Goal: Information Seeking & Learning: Learn about a topic

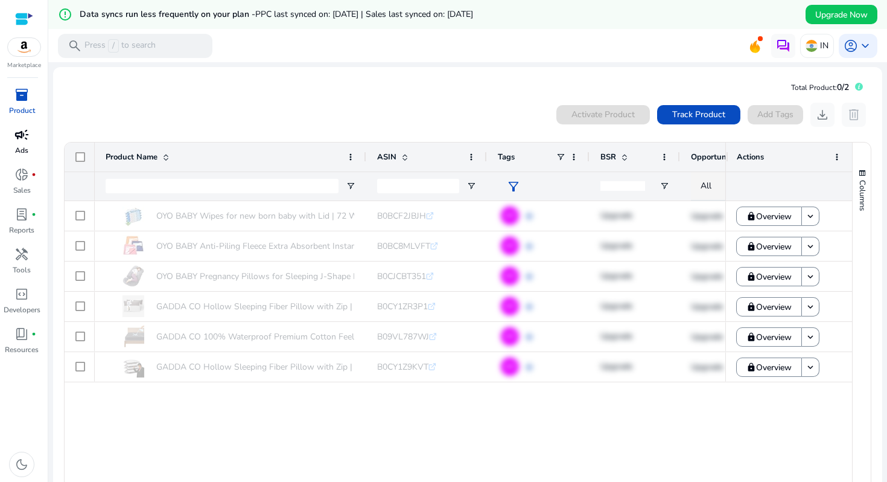
click at [32, 130] on div "campaign" at bounding box center [22, 134] width 34 height 19
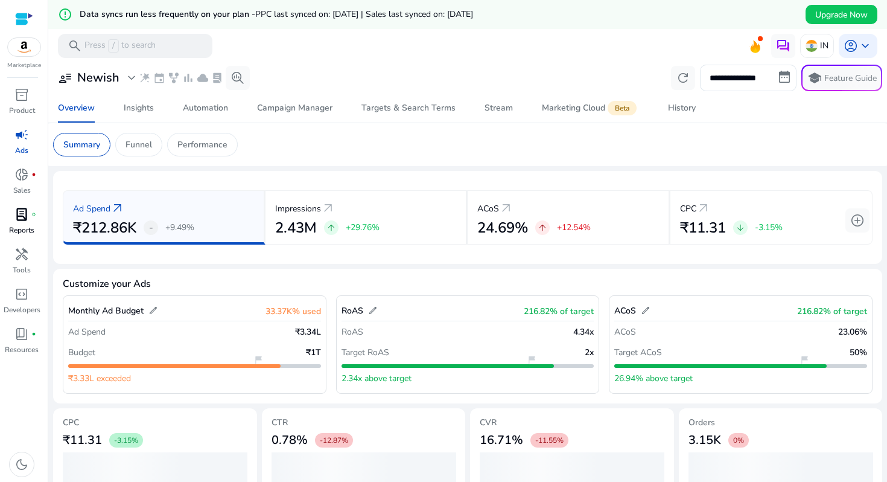
click at [20, 229] on p "Reports" at bounding box center [21, 230] width 25 height 11
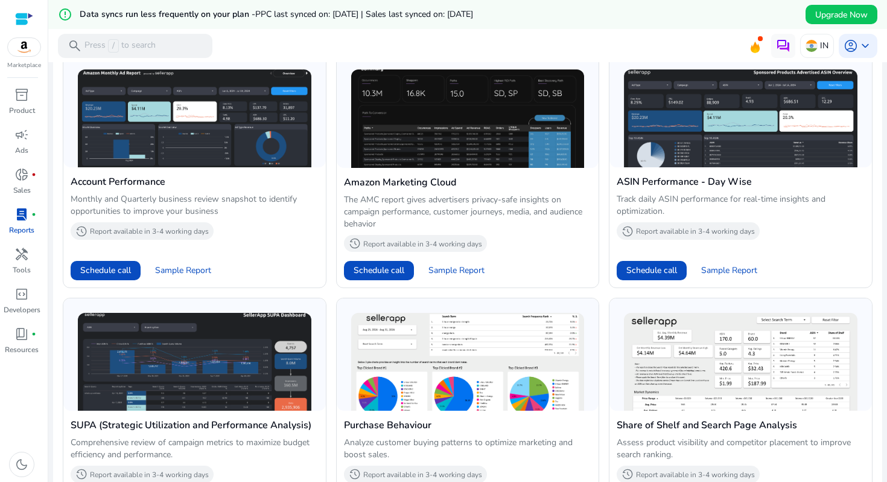
scroll to position [271, 0]
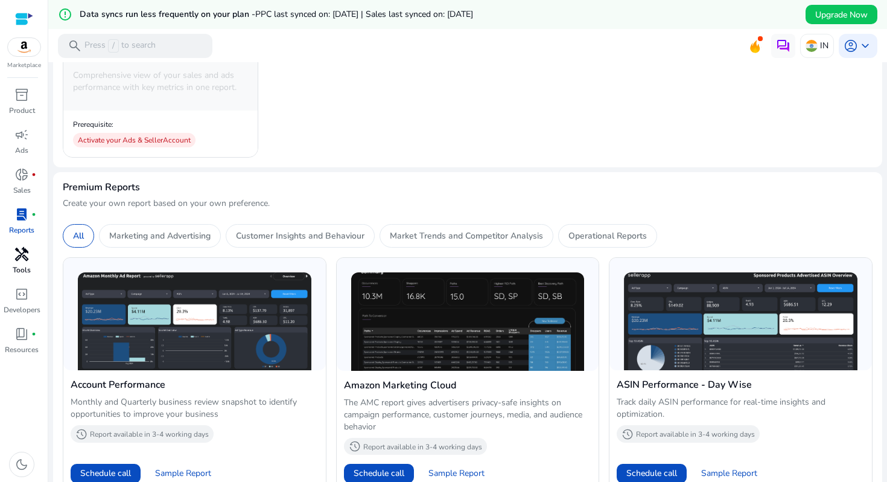
click at [27, 258] on span "handyman" at bounding box center [21, 254] width 14 height 14
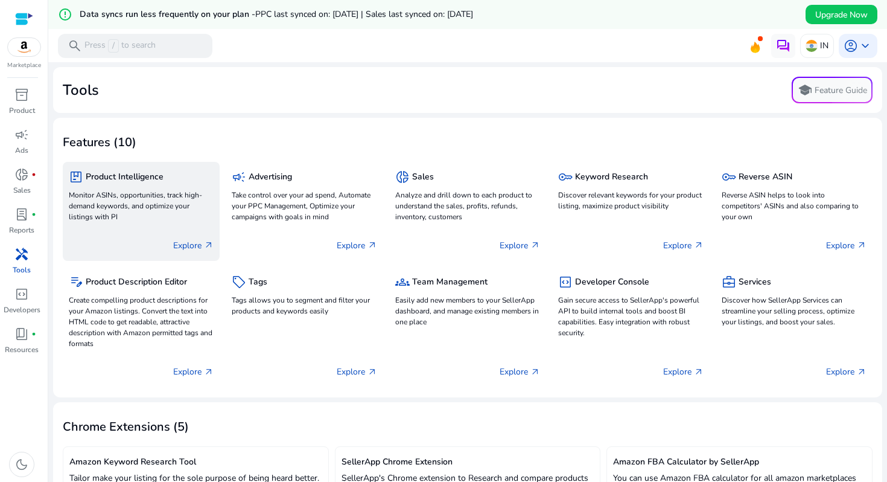
click at [200, 253] on div "Explore arrow_outward" at bounding box center [141, 240] width 145 height 30
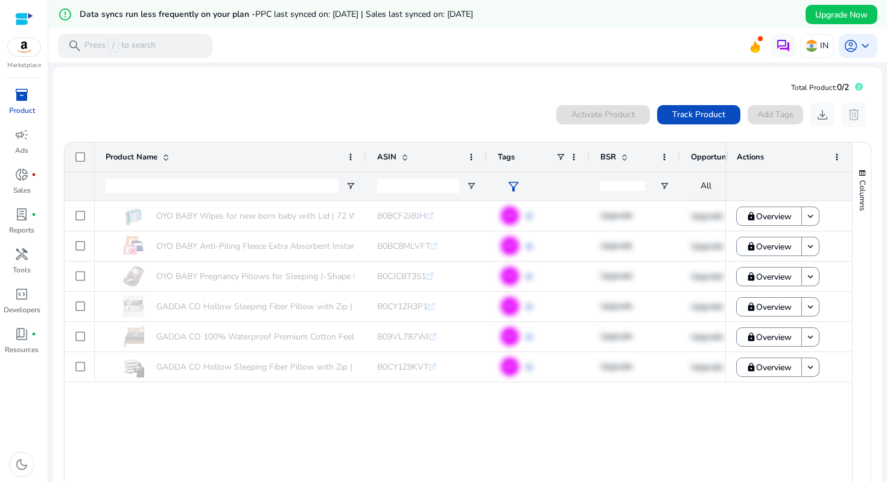
click at [344, 395] on div "OYO BABY Wipes for new born baby with Lid | 72 Wipes x Pack of... B0BCF2JBJH .s…" at bounding box center [410, 344] width 631 height 286
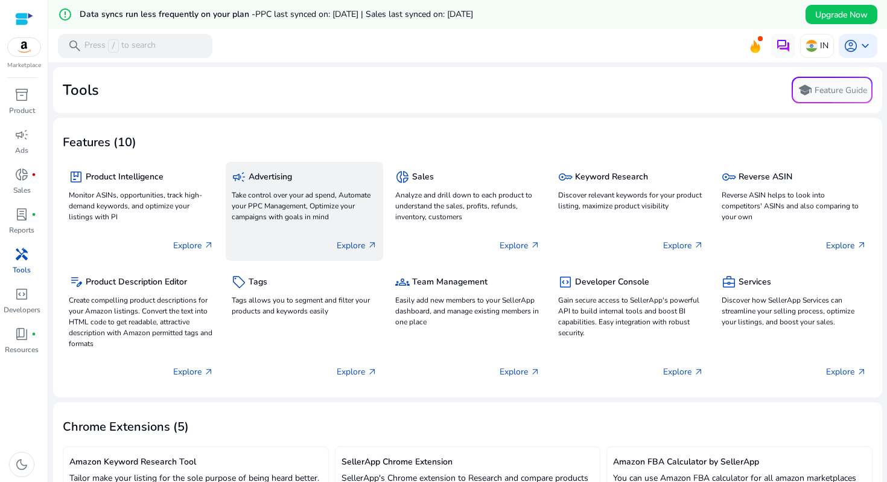
click at [331, 231] on div "Explore arrow_outward" at bounding box center [304, 240] width 145 height 30
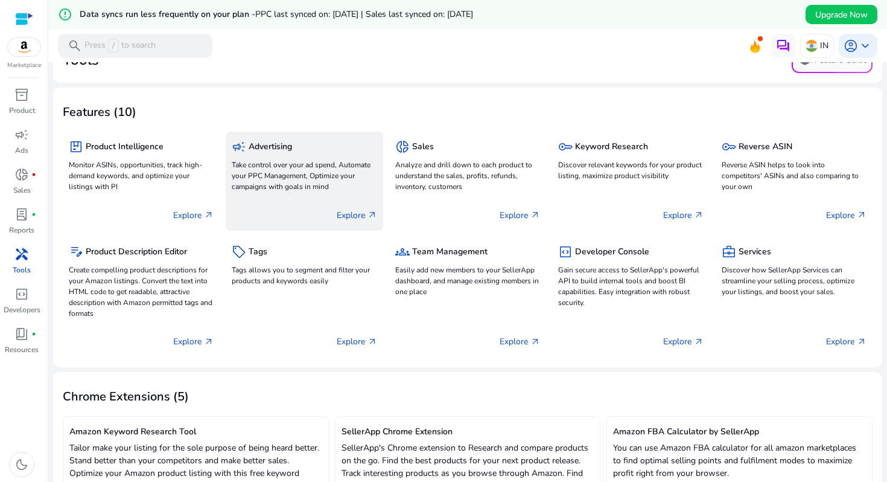
scroll to position [31, 0]
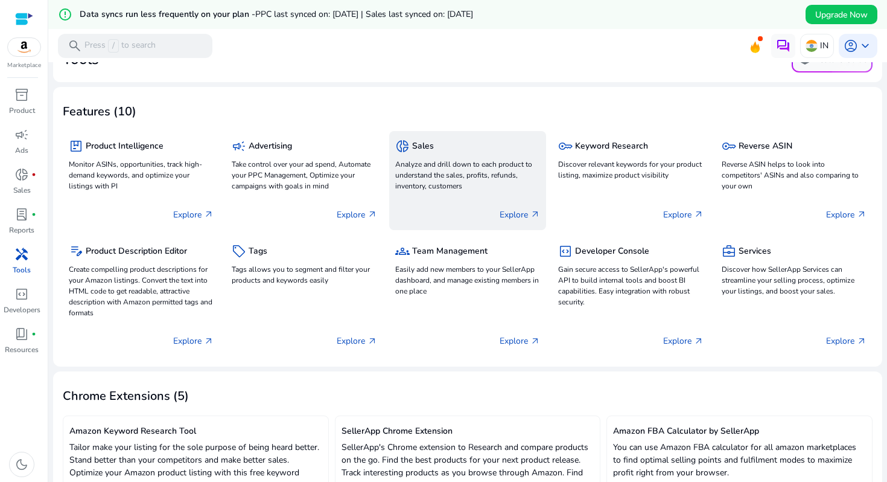
click at [498, 199] on div "Explore arrow_outward" at bounding box center [467, 209] width 145 height 30
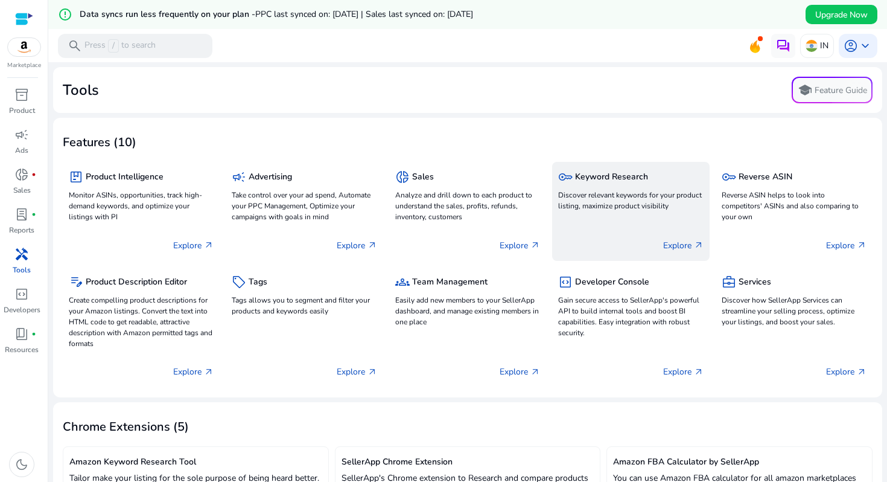
click at [672, 240] on p "Explore arrow_outward" at bounding box center [683, 245] width 40 height 13
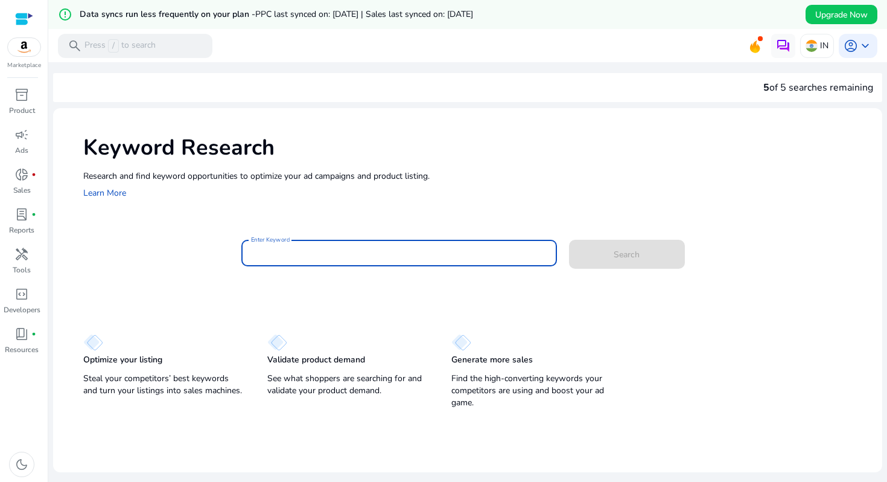
click at [363, 248] on input "Enter Keyword" at bounding box center [399, 252] width 296 height 13
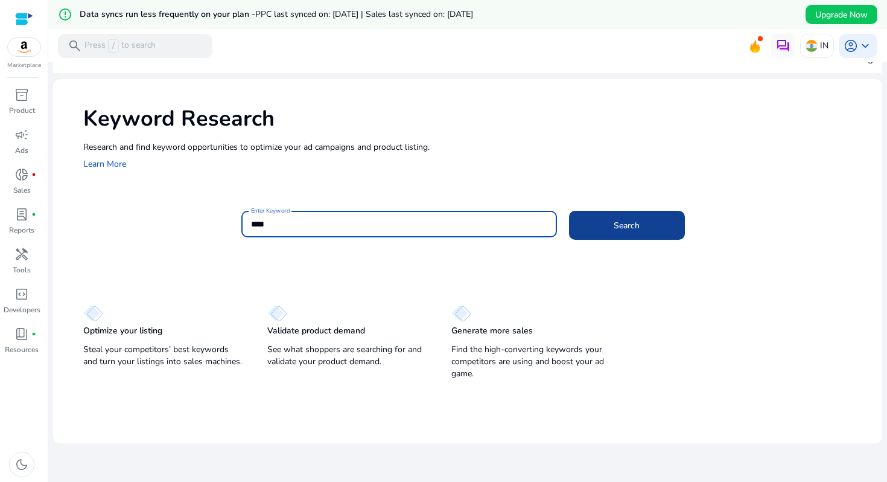
type input "****"
click at [648, 235] on span at bounding box center [627, 225] width 116 height 29
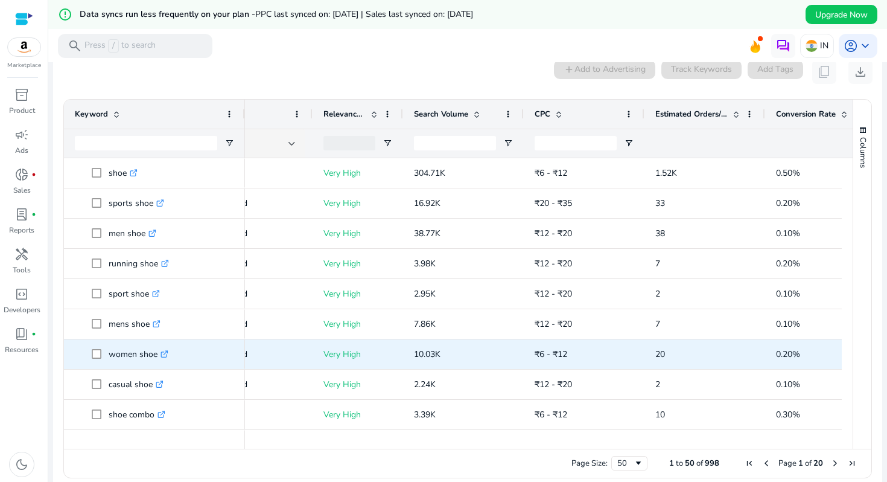
scroll to position [0, 159]
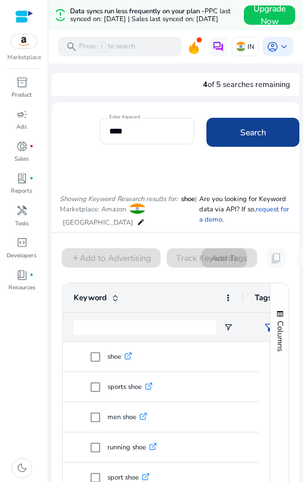
click at [257, 139] on span "Search" at bounding box center [253, 132] width 26 height 13
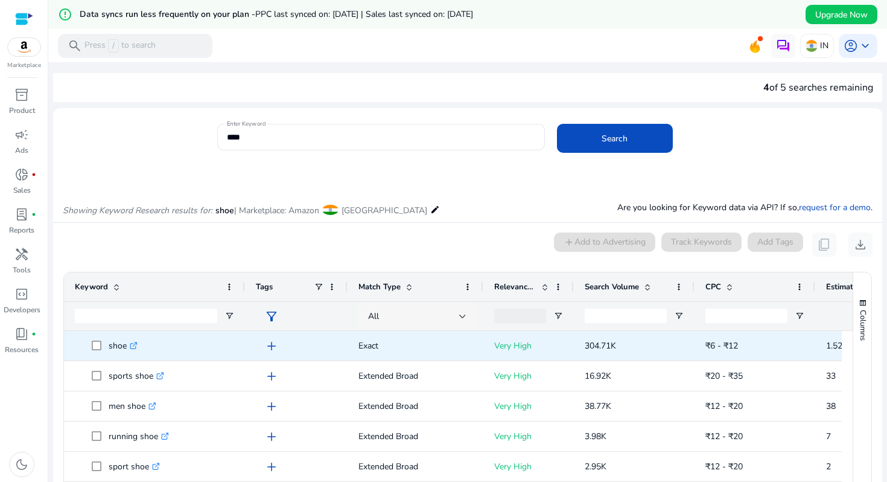
scroll to position [35, 0]
